Goal: Task Accomplishment & Management: Use online tool/utility

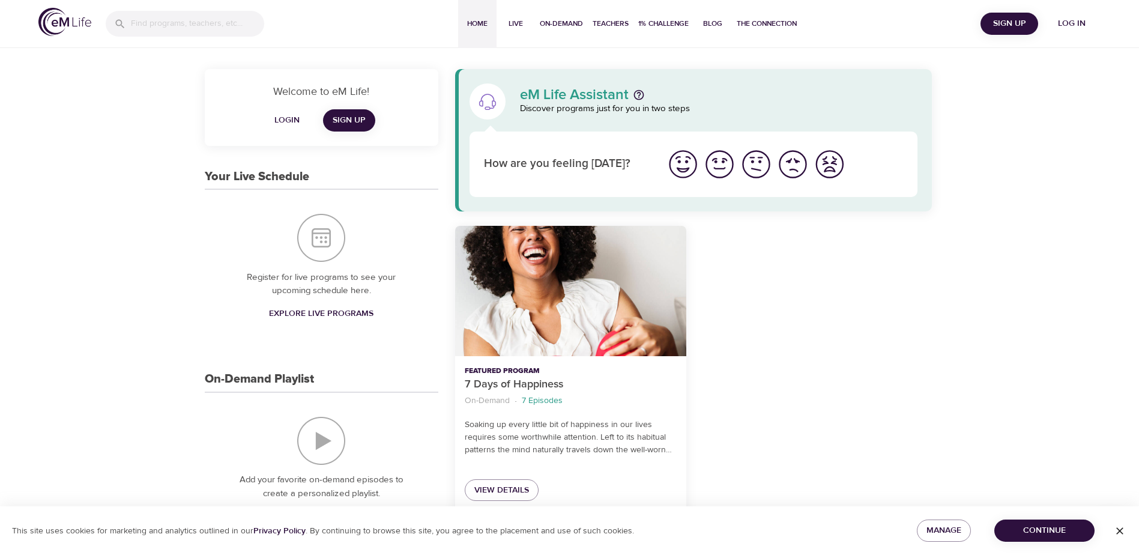
click at [1120, 532] on icon "button" at bounding box center [1120, 531] width 12 height 12
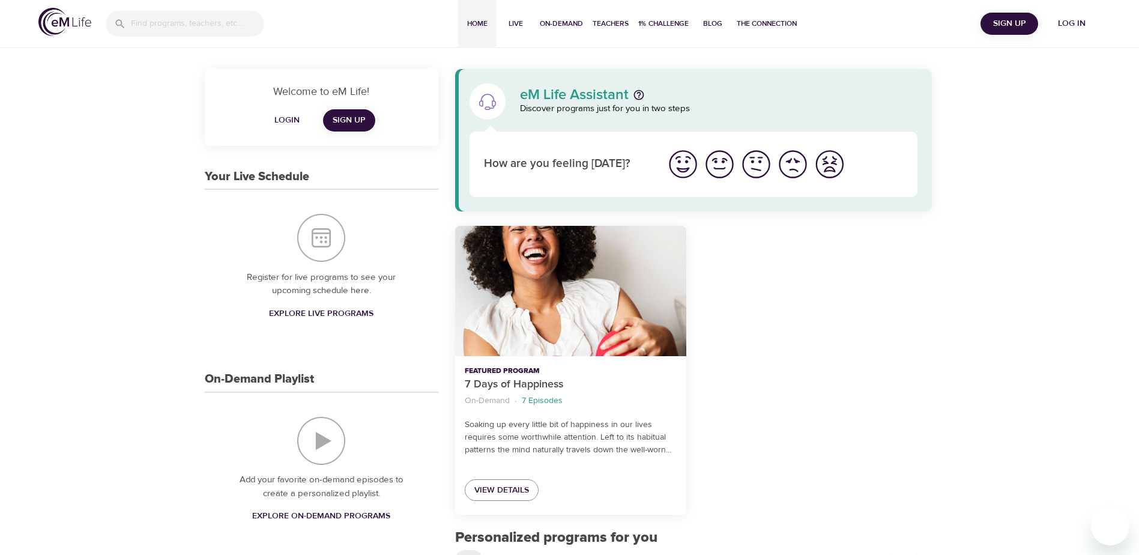
click at [283, 120] on span "Login" at bounding box center [287, 120] width 29 height 15
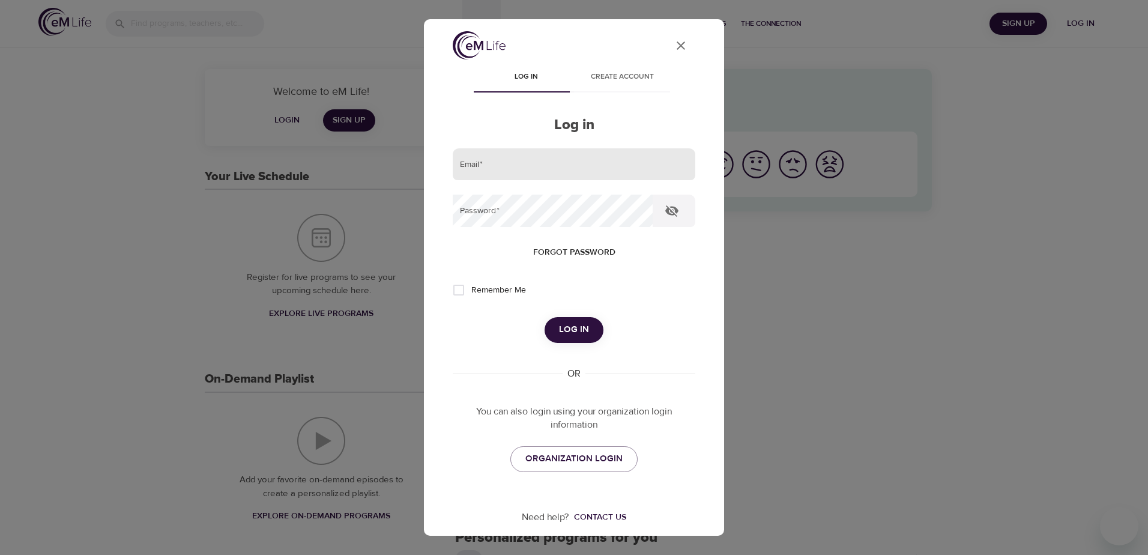
type input "[PERSON_NAME][EMAIL_ADDRESS][PERSON_NAME][DOMAIN_NAME]"
click at [569, 330] on span "Log in" at bounding box center [574, 330] width 30 height 16
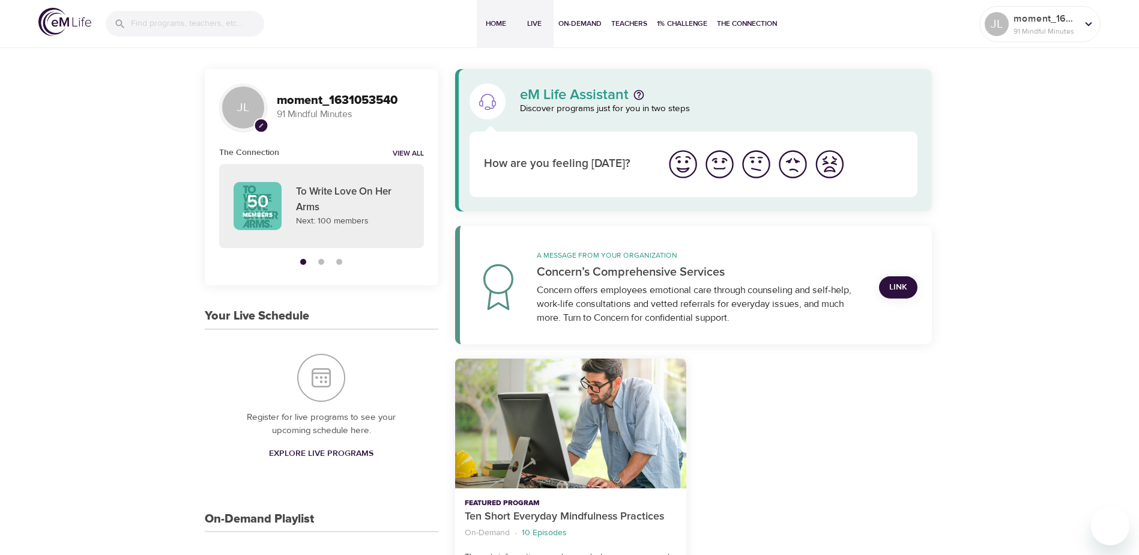
click at [532, 34] on button "Live" at bounding box center [534, 24] width 38 height 48
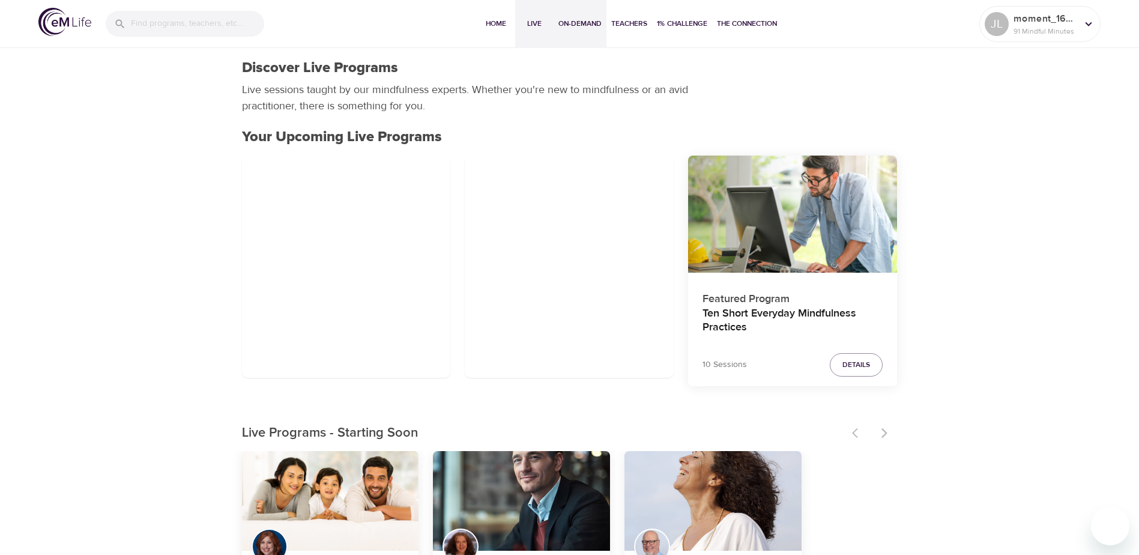
click at [577, 31] on button "On-Demand" at bounding box center [580, 24] width 53 height 48
